Goal: Find specific page/section: Find specific page/section

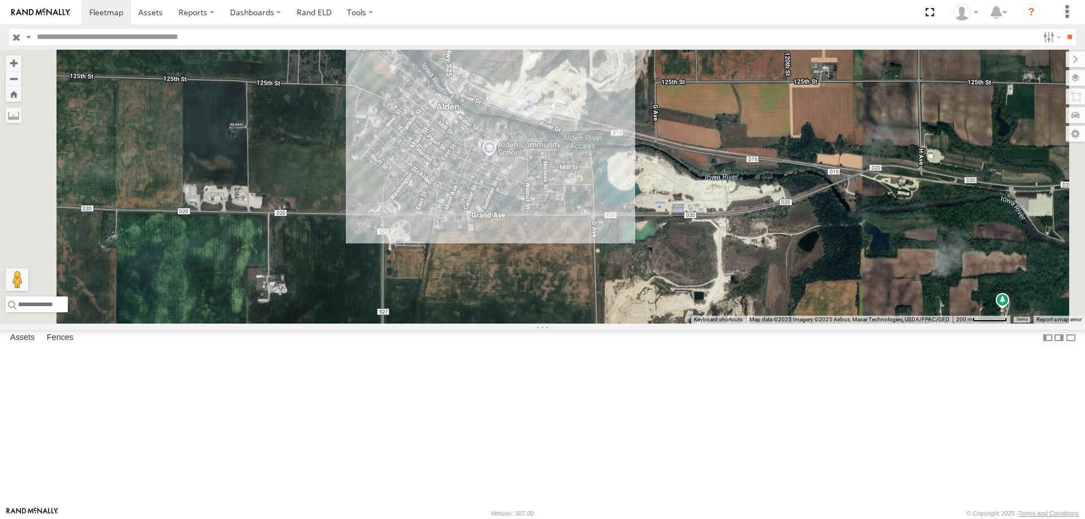
click at [688, 189] on div "545 0055 48 47 46 49" at bounding box center [542, 187] width 1085 height 274
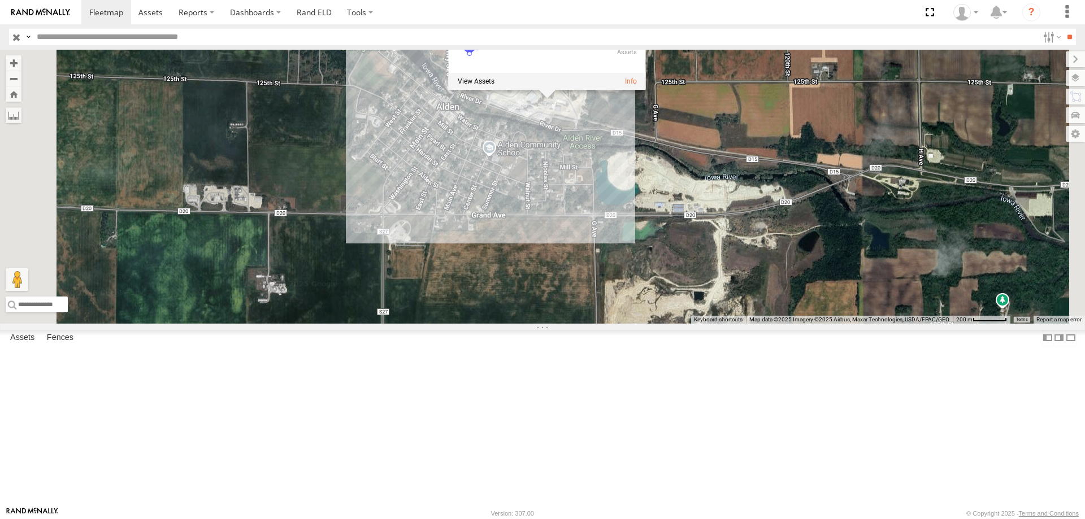
click at [646, 89] on div at bounding box center [547, 80] width 197 height 17
click at [637, 85] on link at bounding box center [631, 81] width 12 height 8
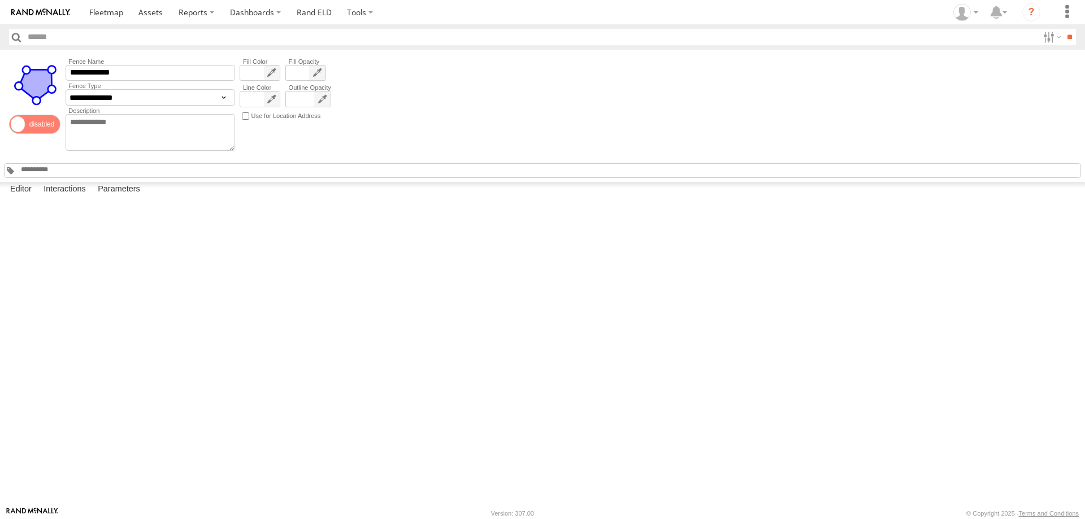
type input "**********"
click at [519, 106] on div "**********" at bounding box center [542, 116] width 1085 height 132
click at [101, 14] on span at bounding box center [106, 12] width 34 height 11
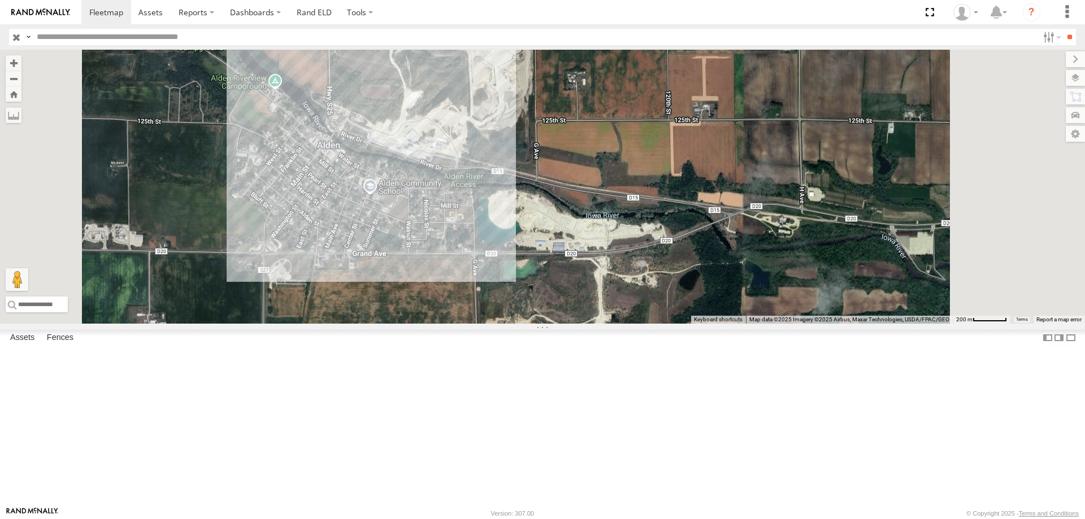
click at [561, 238] on div "545 0055 48 47 46 49" at bounding box center [542, 187] width 1085 height 274
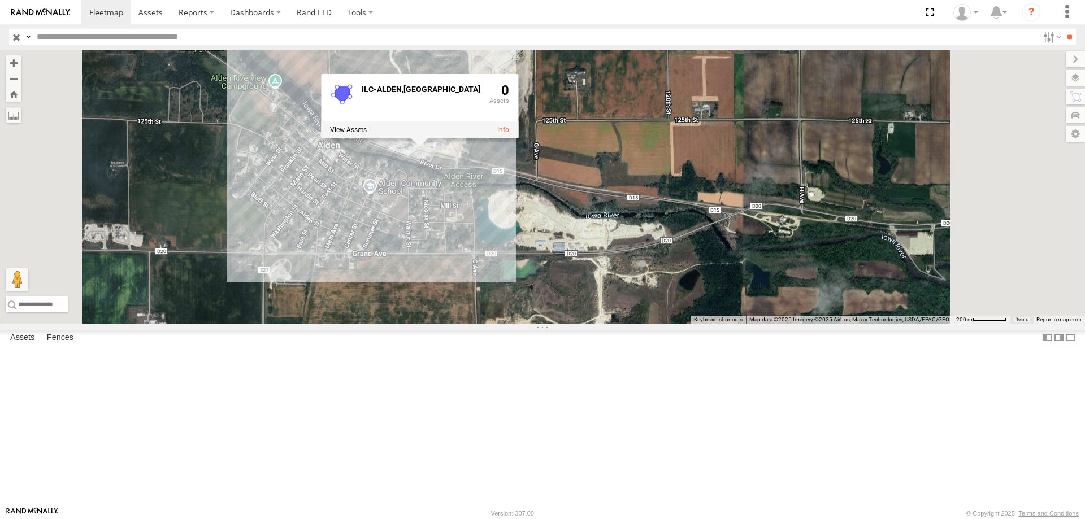
click at [724, 155] on div "545 0055 48 47 46 49 ILC-ALDEN,IA 0" at bounding box center [542, 187] width 1085 height 274
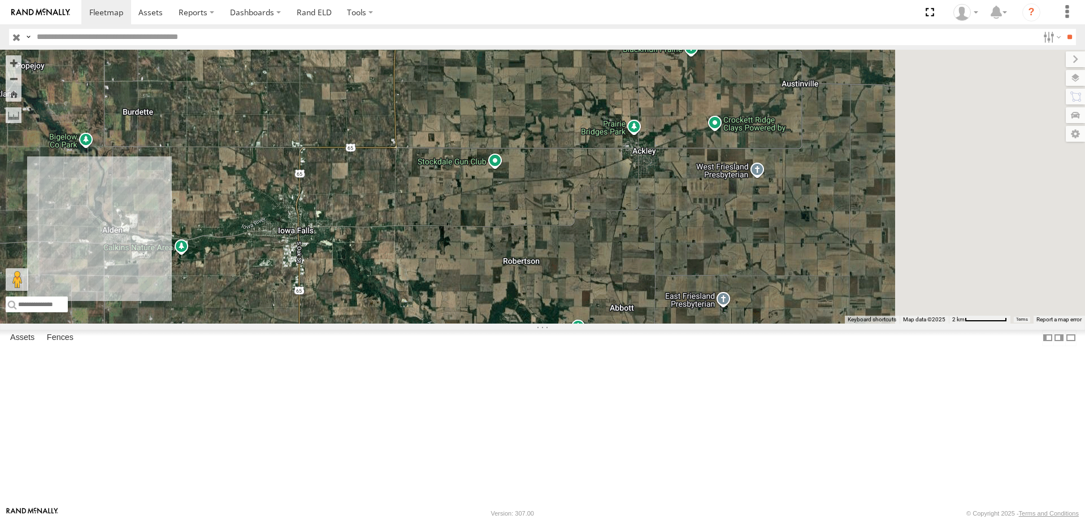
drag, startPoint x: 960, startPoint y: 201, endPoint x: 563, endPoint y: 310, distance: 411.3
click at [563, 310] on div "545 0055 48 47 46 49" at bounding box center [542, 187] width 1085 height 274
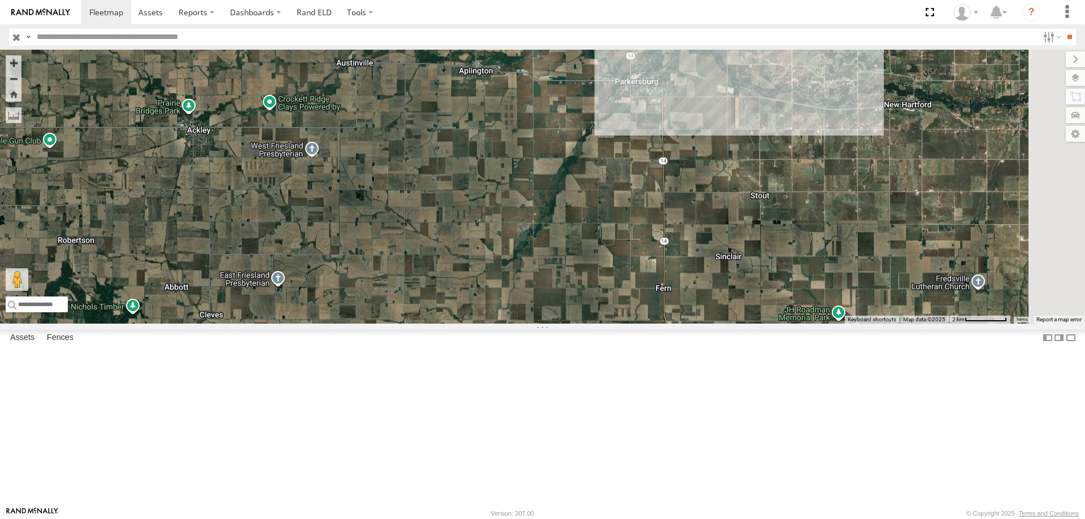
drag, startPoint x: 838, startPoint y: 306, endPoint x: 464, endPoint y: 286, distance: 374.5
click at [464, 286] on div "545 0055 48 47 46 49" at bounding box center [542, 187] width 1085 height 274
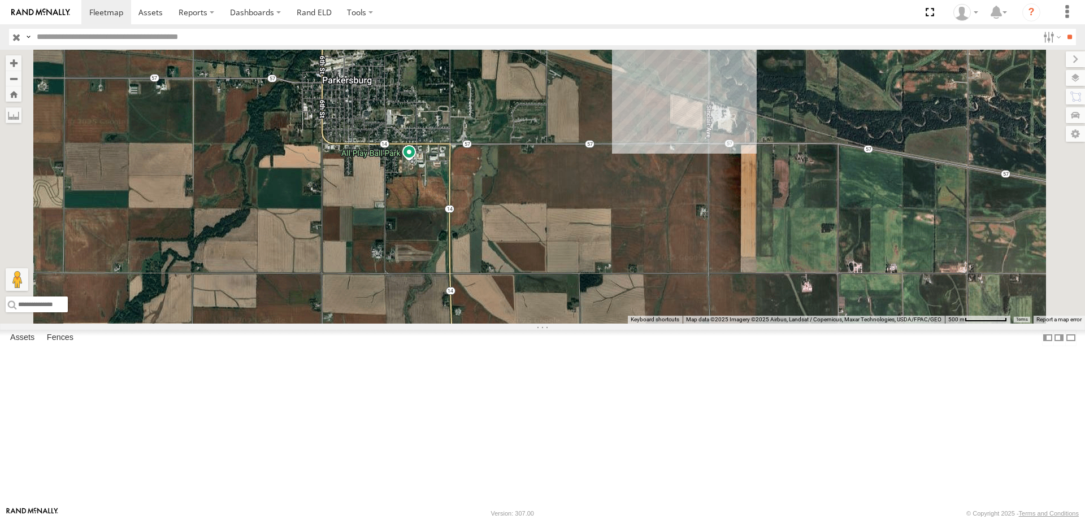
click at [862, 214] on div "545 0055 48 47 46 49" at bounding box center [542, 187] width 1085 height 274
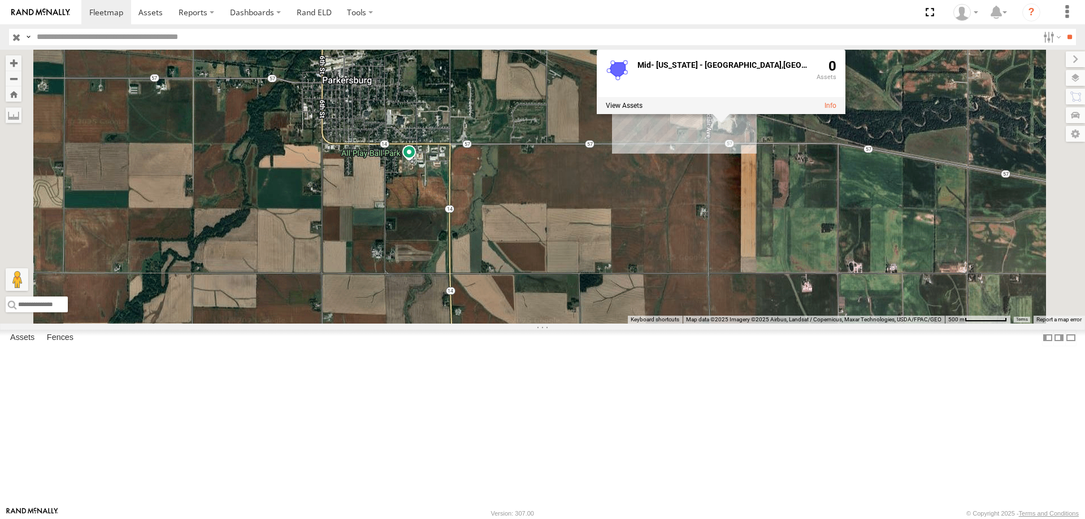
click at [626, 245] on div "545 0055 48 47 46 49 Mid- Iowa - Parkersburg,IA 0" at bounding box center [542, 187] width 1085 height 274
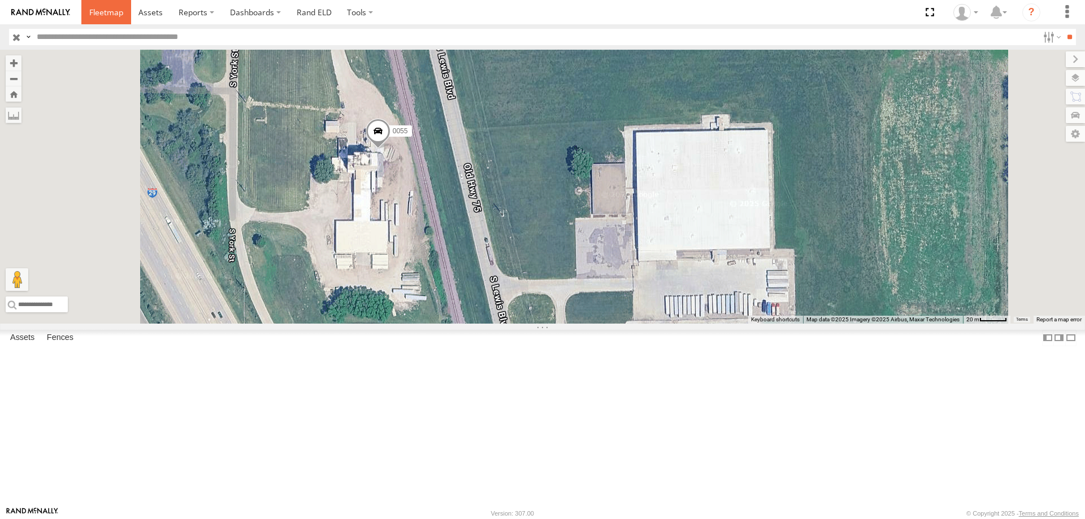
click at [93, 10] on span at bounding box center [106, 12] width 34 height 11
